Goal: Task Accomplishment & Management: Manage account settings

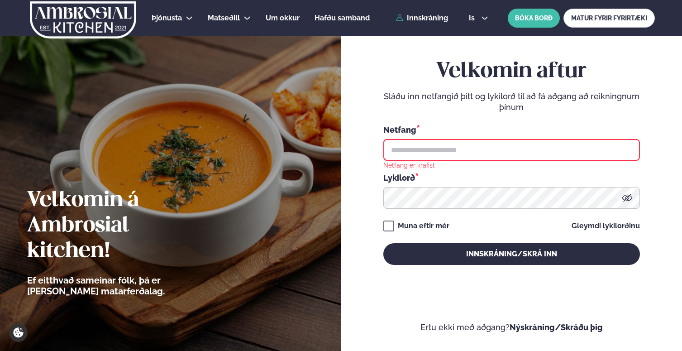
type input "**********"
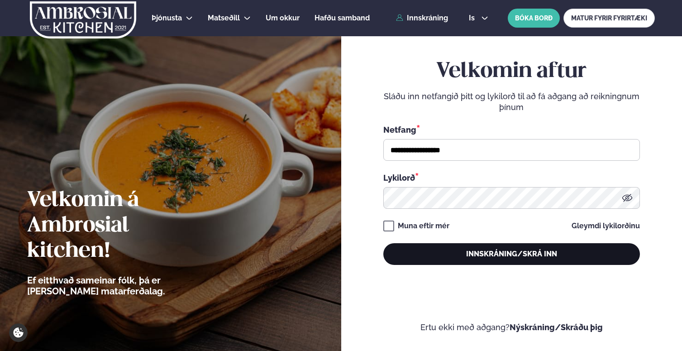
click at [483, 251] on button "Innskráning/Skrá inn" at bounding box center [511, 254] width 257 height 22
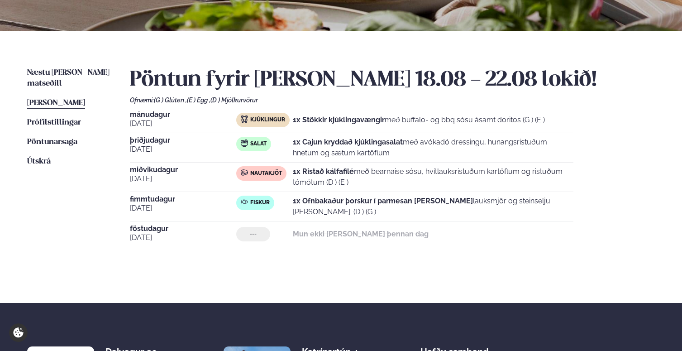
scroll to position [194, 0]
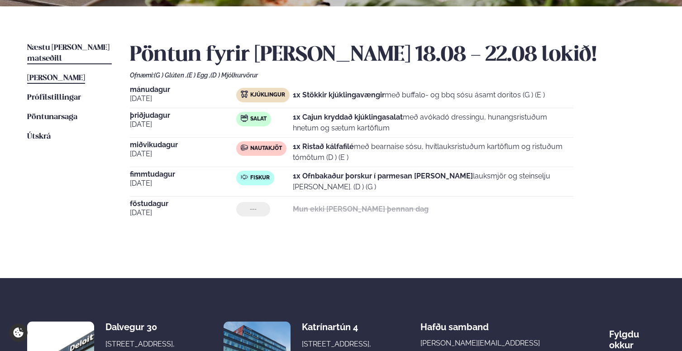
click at [89, 48] on span "Næstu [PERSON_NAME] matseðill" at bounding box center [68, 53] width 82 height 19
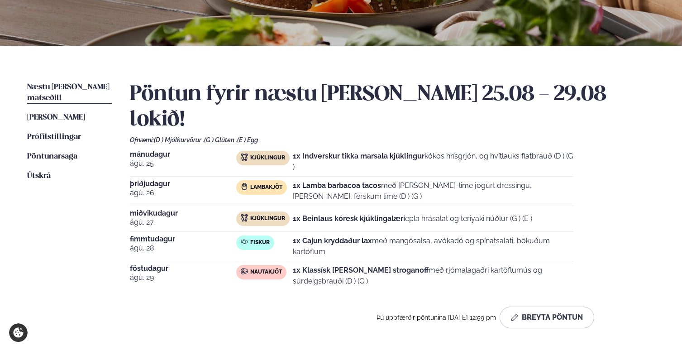
scroll to position [167, 0]
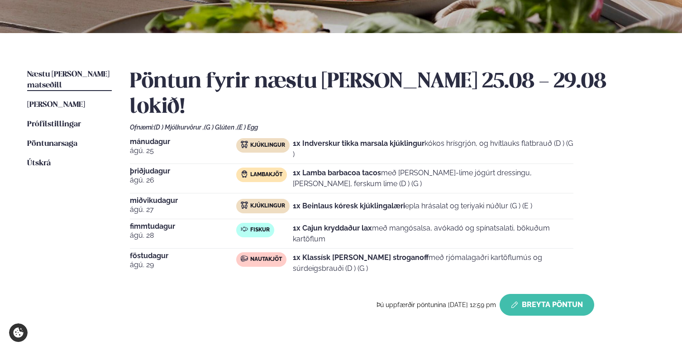
click at [553, 294] on button "Breyta Pöntun" at bounding box center [547, 305] width 95 height 22
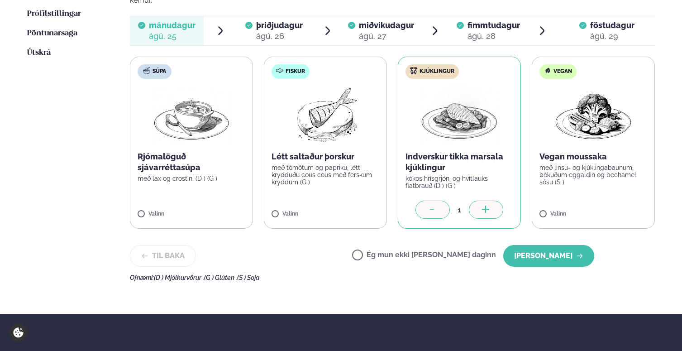
scroll to position [279, 0]
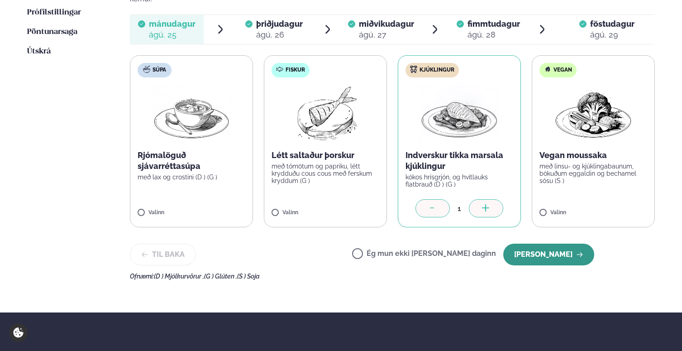
click at [544, 243] on button "[PERSON_NAME]" at bounding box center [548, 254] width 91 height 22
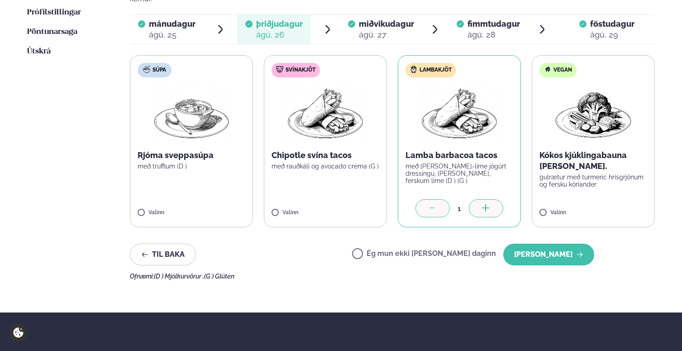
click at [388, 250] on label "Ég mun ekki [PERSON_NAME] daginn" at bounding box center [424, 255] width 144 height 10
click at [537, 244] on button "[PERSON_NAME]" at bounding box center [548, 254] width 91 height 22
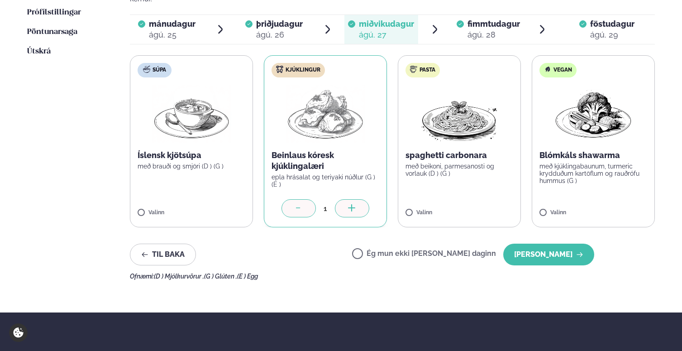
click at [537, 244] on button "[PERSON_NAME]" at bounding box center [548, 254] width 91 height 22
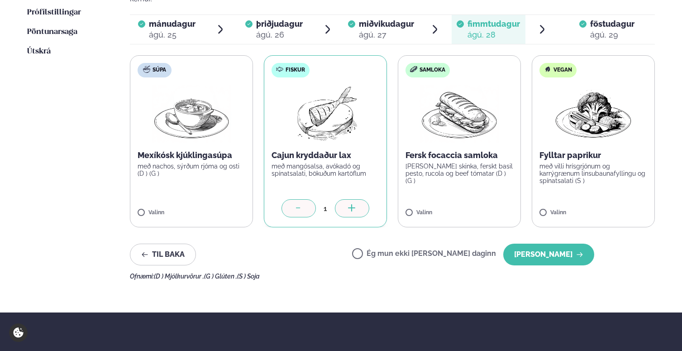
click at [537, 244] on button "[PERSON_NAME]" at bounding box center [548, 254] width 91 height 22
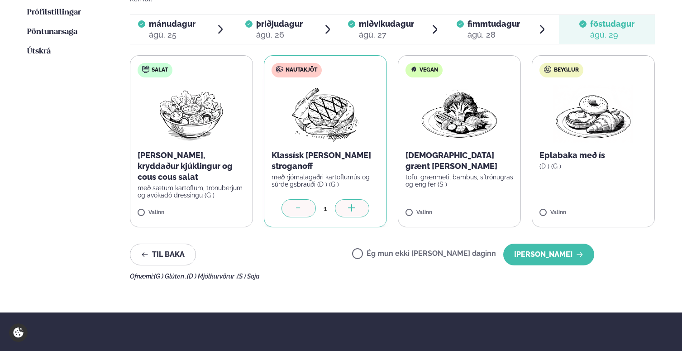
click at [537, 244] on button "[PERSON_NAME]" at bounding box center [548, 254] width 91 height 22
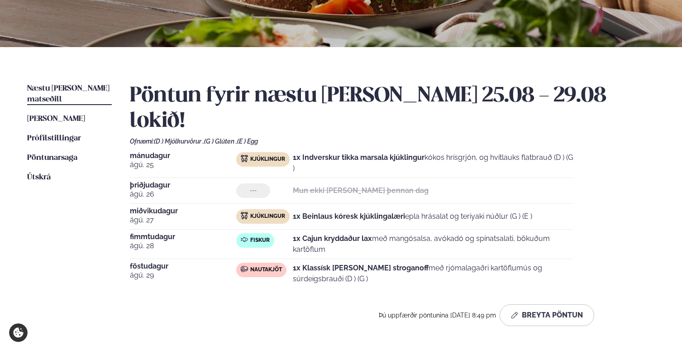
scroll to position [153, 0]
